Goal: Task Accomplishment & Management: Use online tool/utility

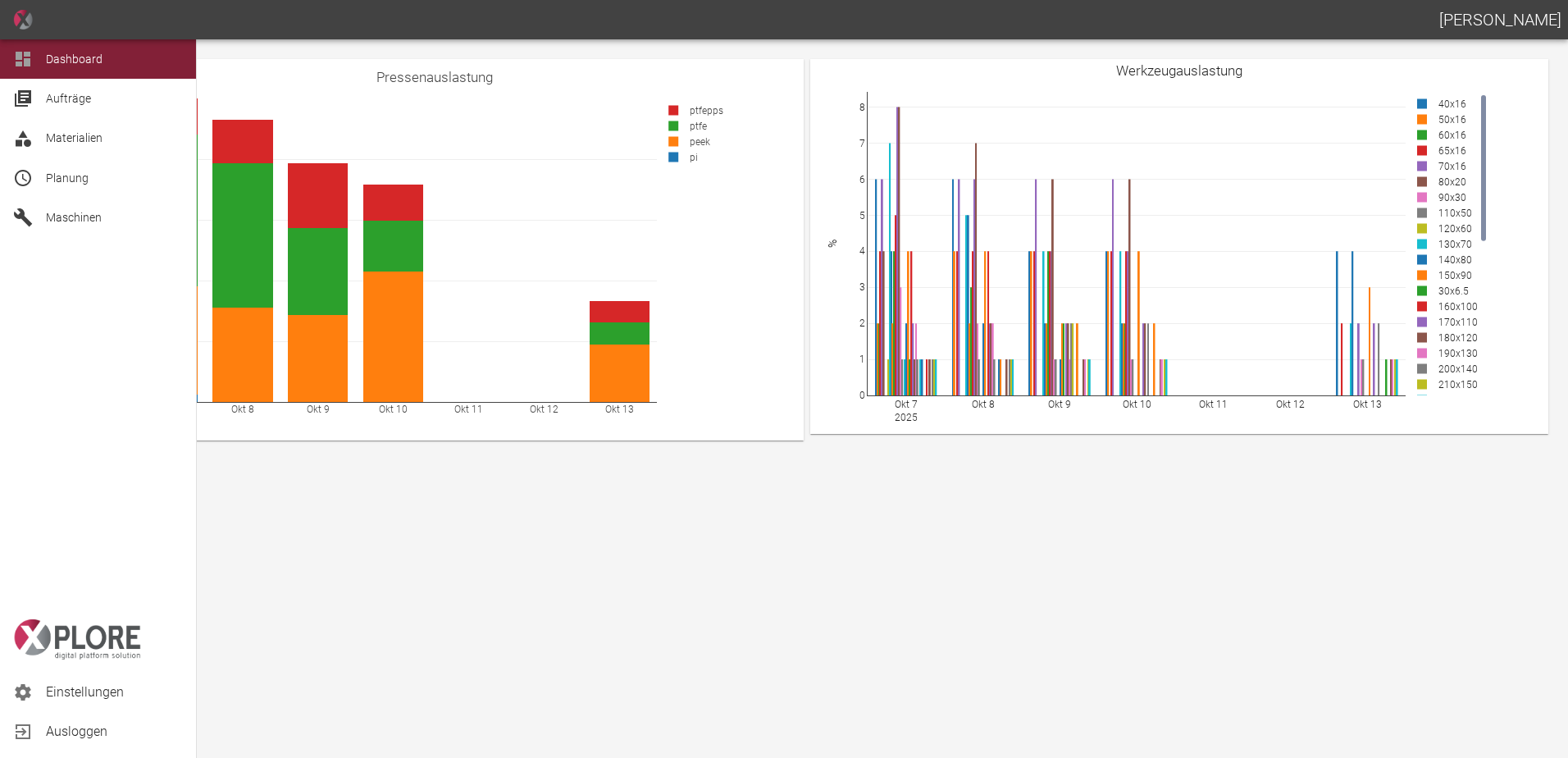
click at [36, 182] on div at bounding box center [24, 178] width 24 height 20
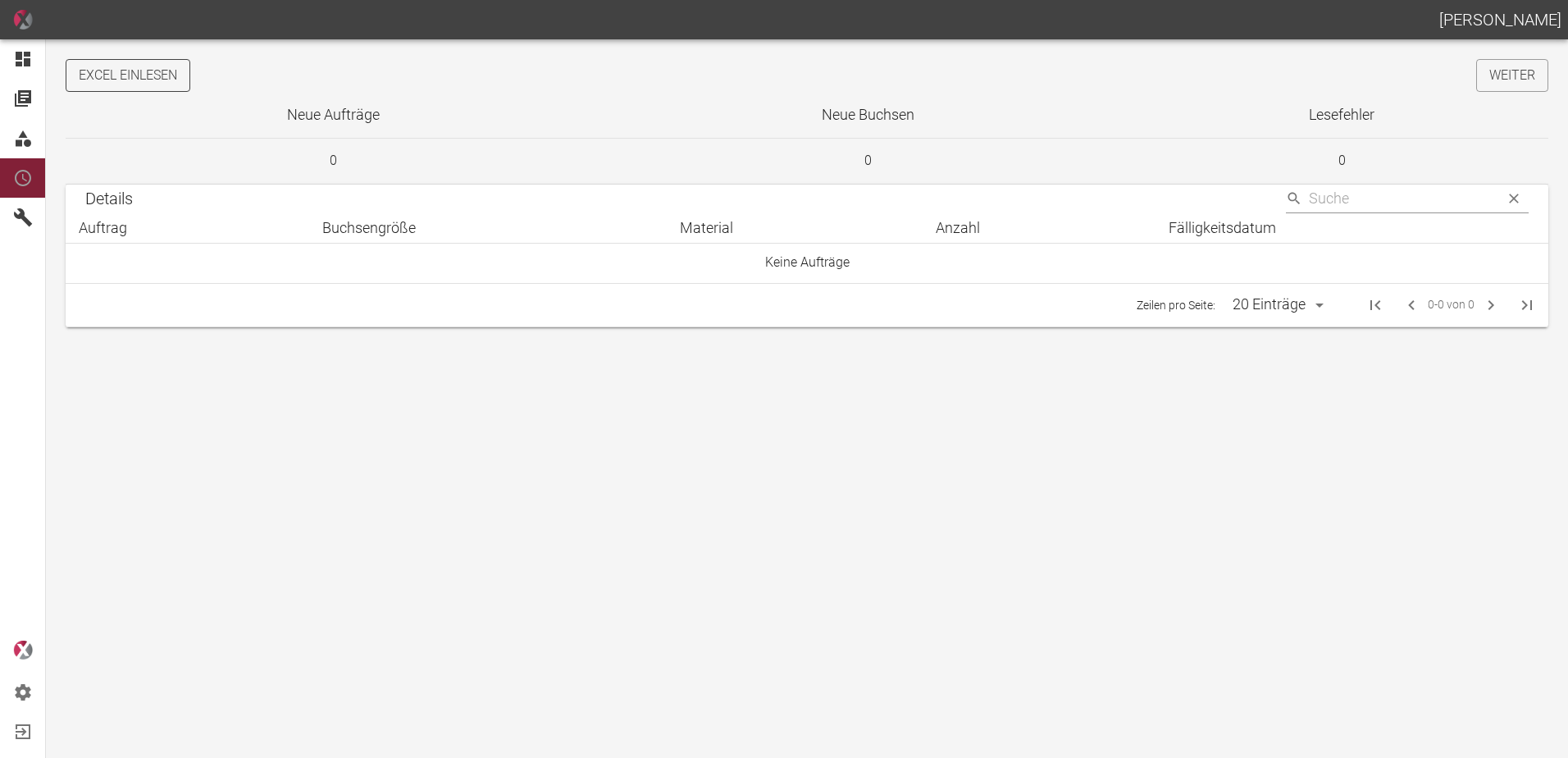
click at [152, 65] on button "Excel einlesen" at bounding box center [128, 76] width 125 height 33
click at [1500, 82] on link "Weiter" at bounding box center [1512, 76] width 72 height 33
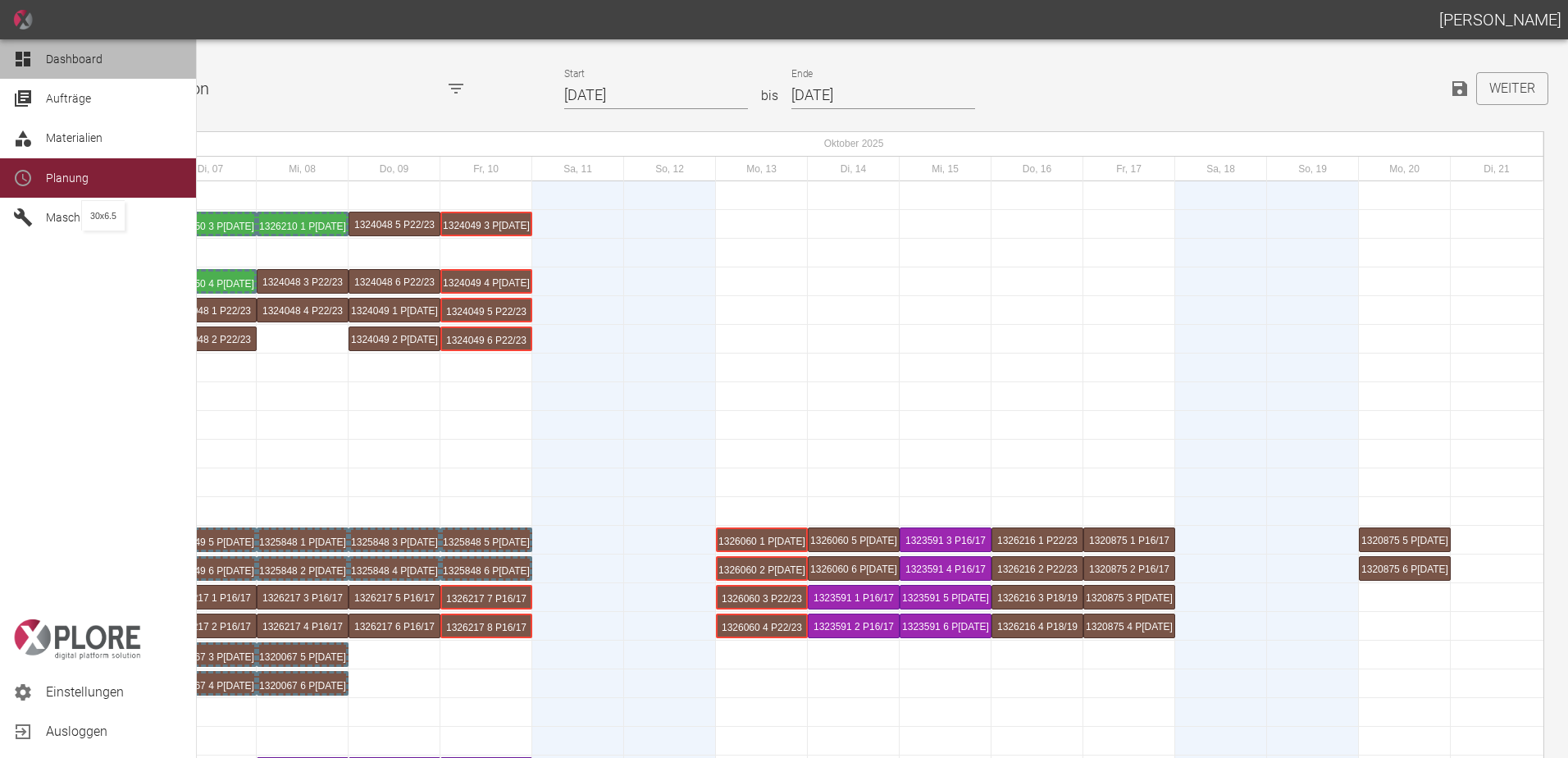
click at [18, 59] on icon at bounding box center [22, 59] width 15 height 15
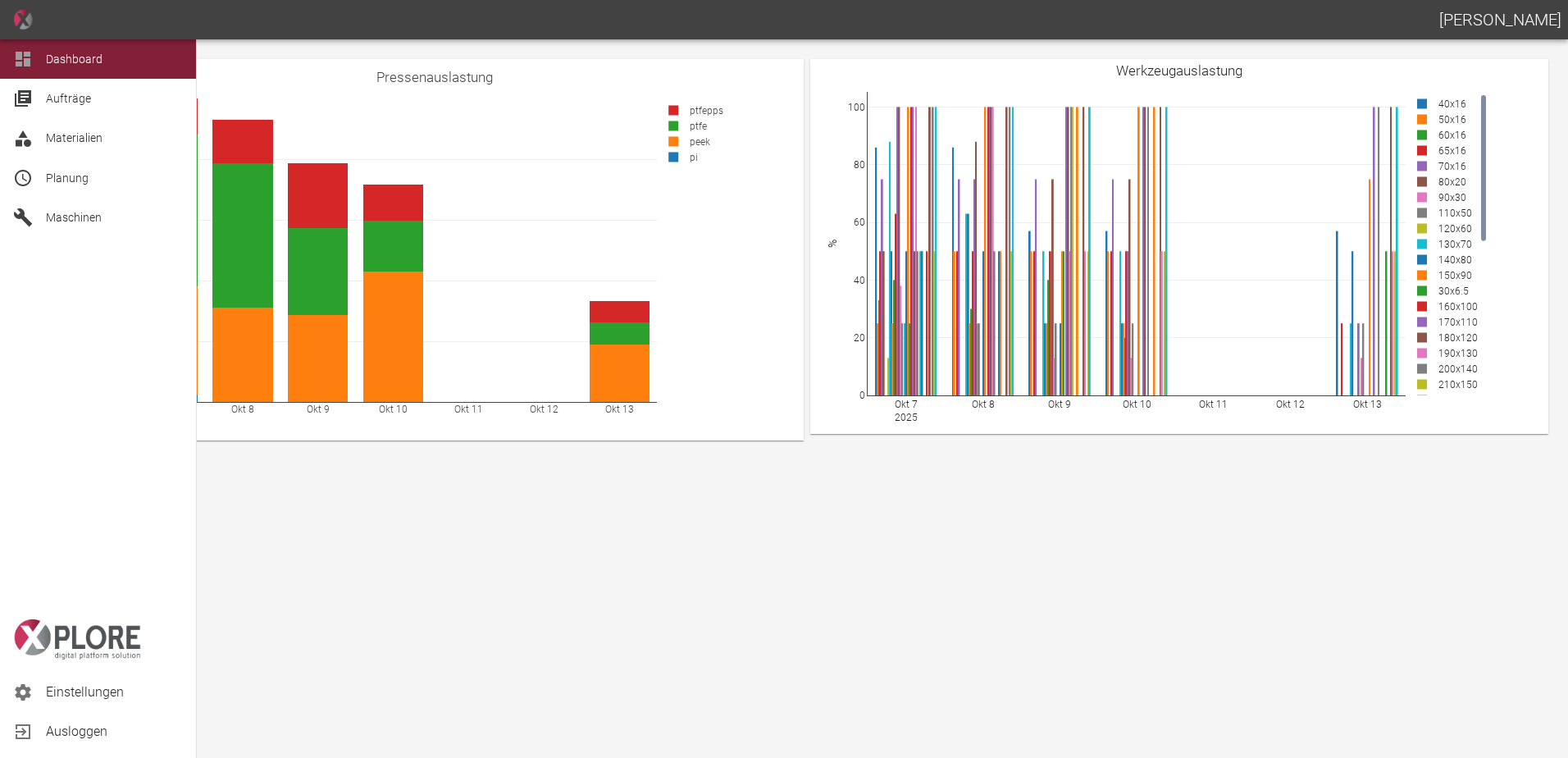
click at [60, 179] on span "Planung" at bounding box center [67, 178] width 43 height 13
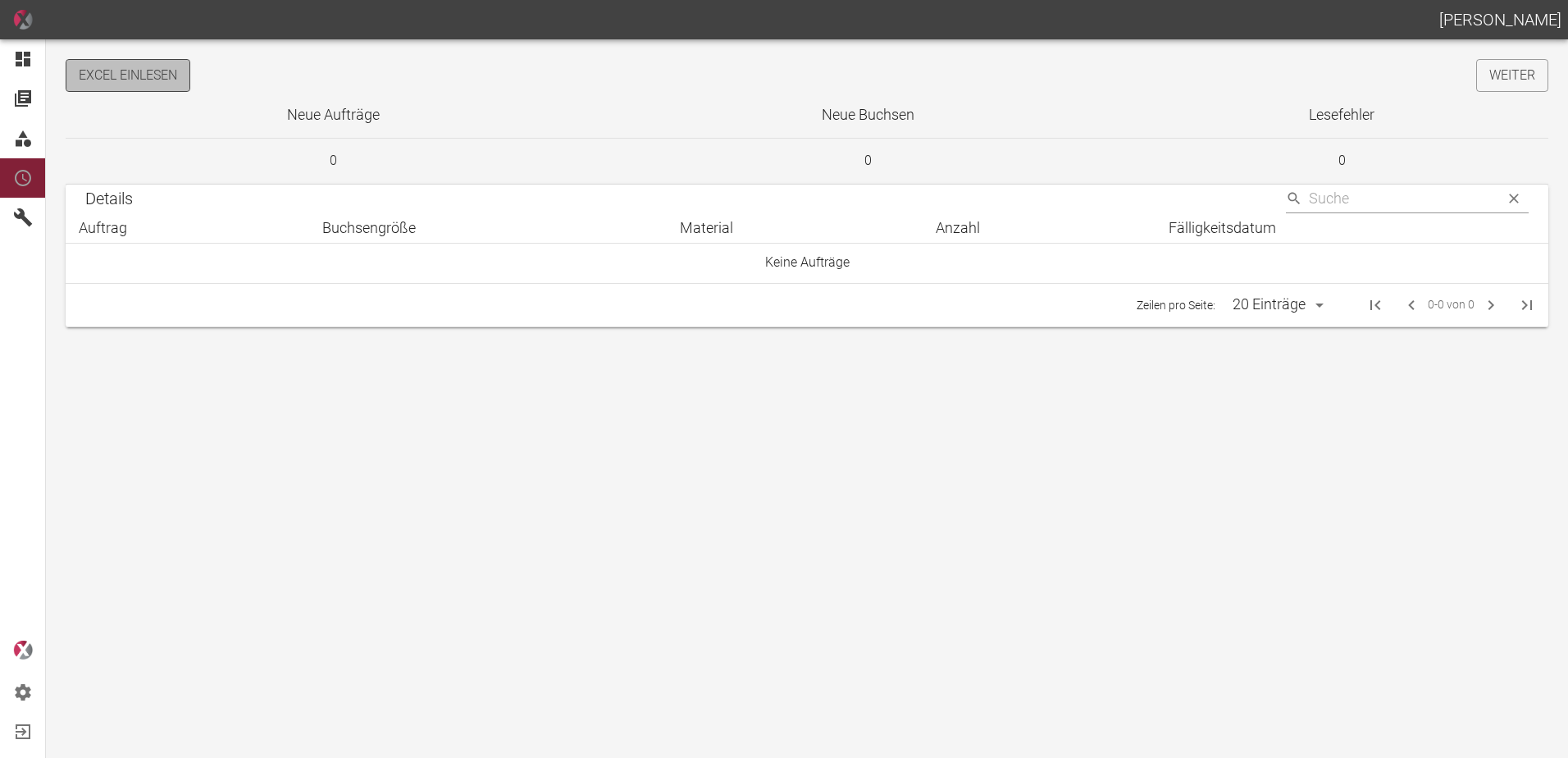
click at [152, 68] on button "Excel einlesen" at bounding box center [128, 76] width 125 height 33
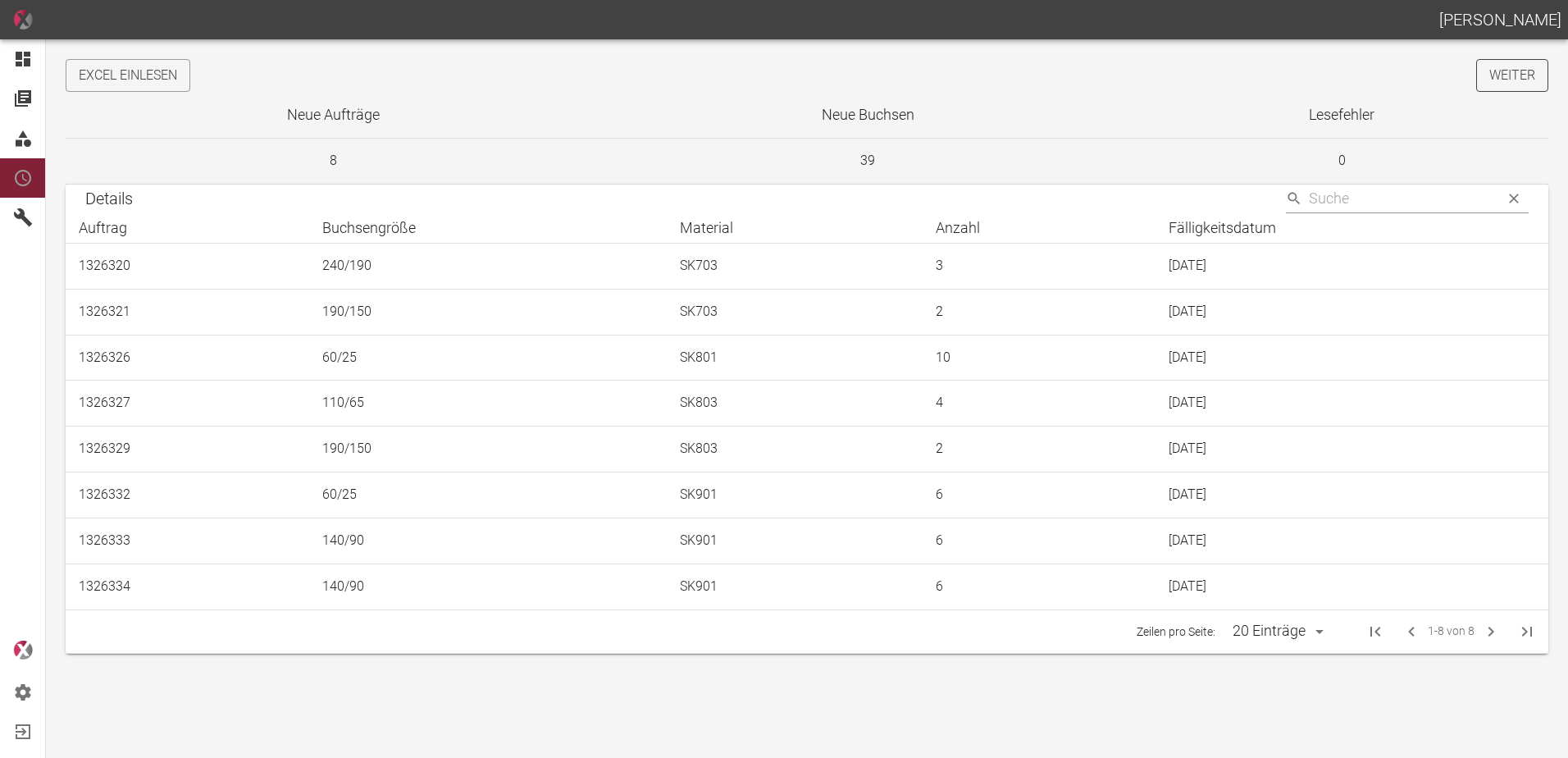
click at [1526, 73] on link "Weiter" at bounding box center [1512, 76] width 72 height 33
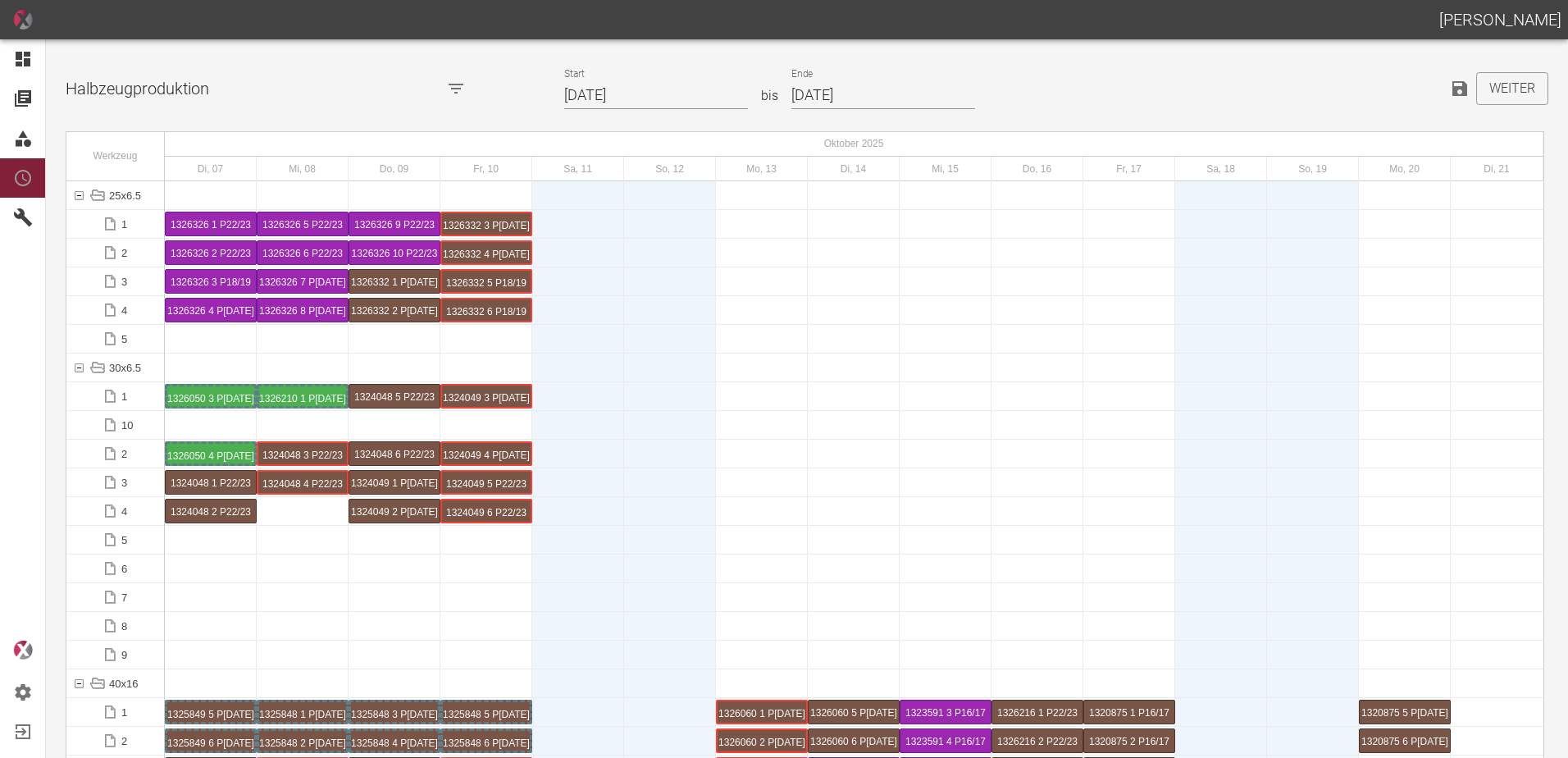
click at [33, 58] on div at bounding box center [24, 59] width 24 height 20
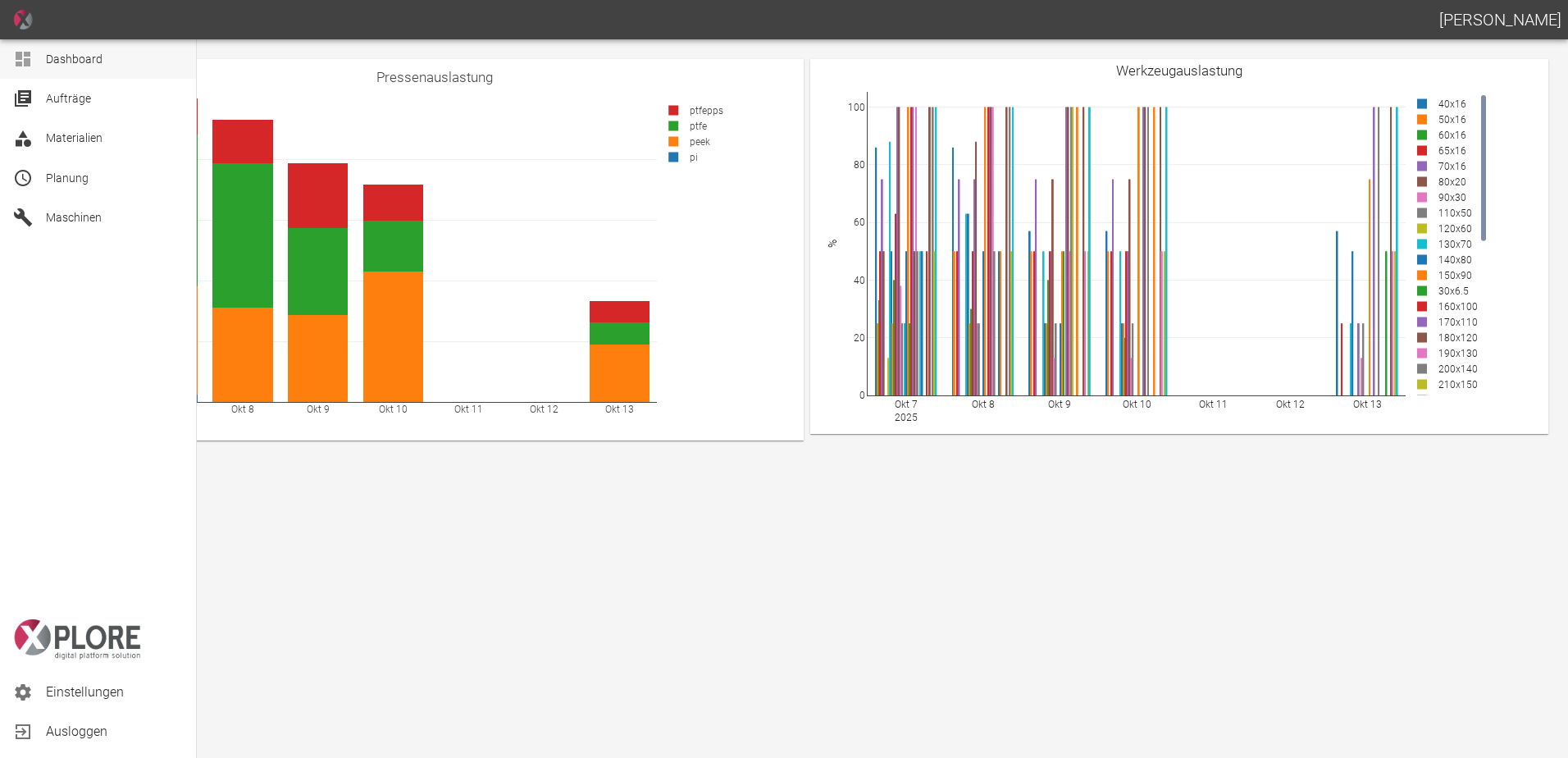
click at [29, 60] on icon at bounding box center [22, 59] width 15 height 15
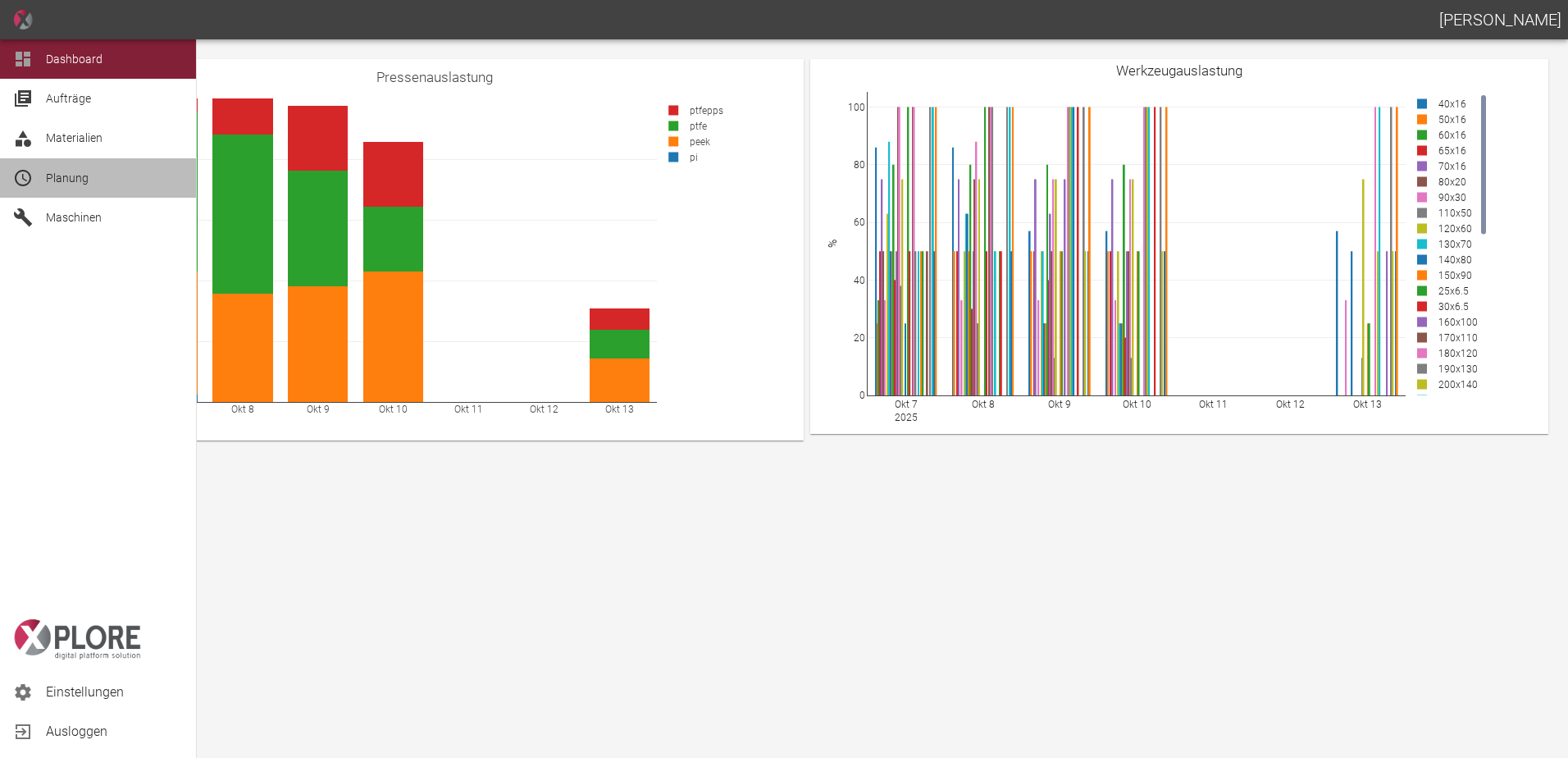
click at [49, 165] on div "Planung" at bounding box center [98, 178] width 196 height 39
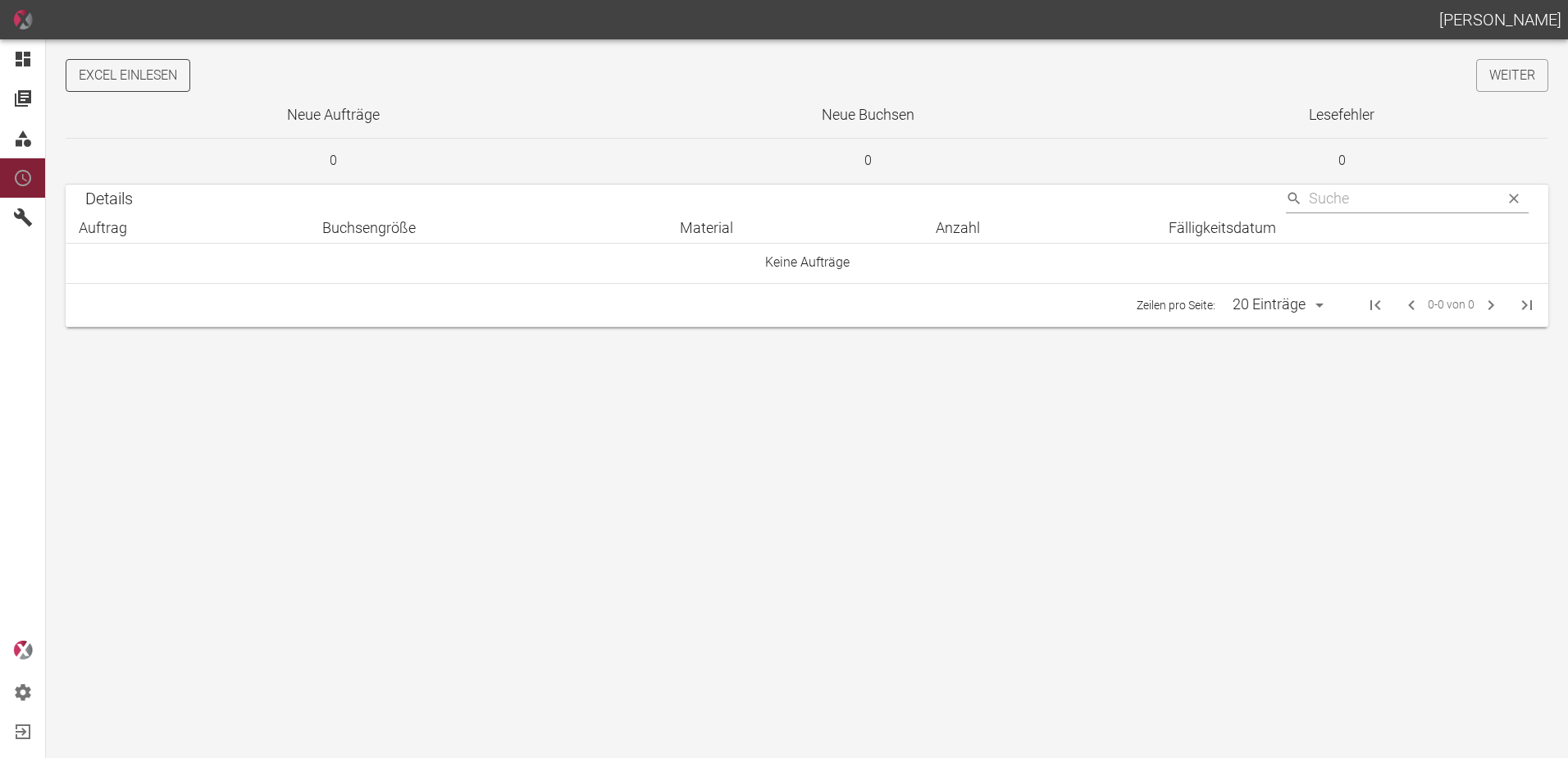
click at [173, 73] on button "Excel einlesen" at bounding box center [128, 76] width 125 height 33
click at [1503, 82] on link "Weiter" at bounding box center [1512, 76] width 72 height 33
